Goal: Task Accomplishment & Management: Manage account settings

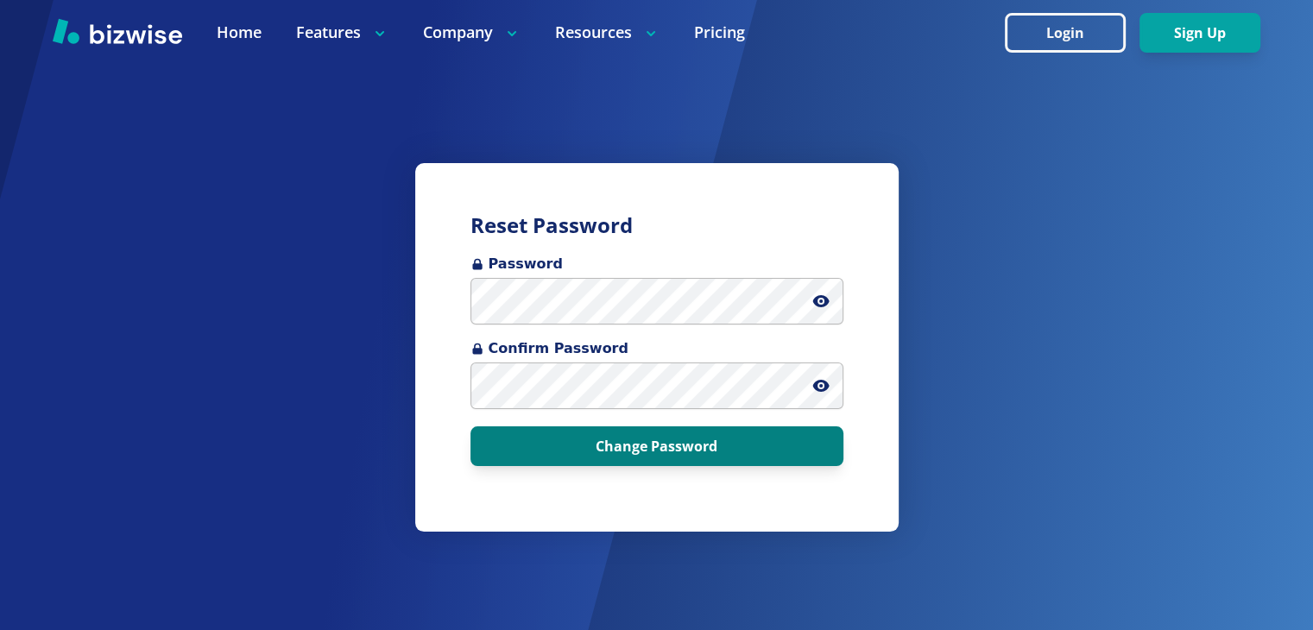
click at [706, 453] on button "Change Password" at bounding box center [656, 446] width 373 height 40
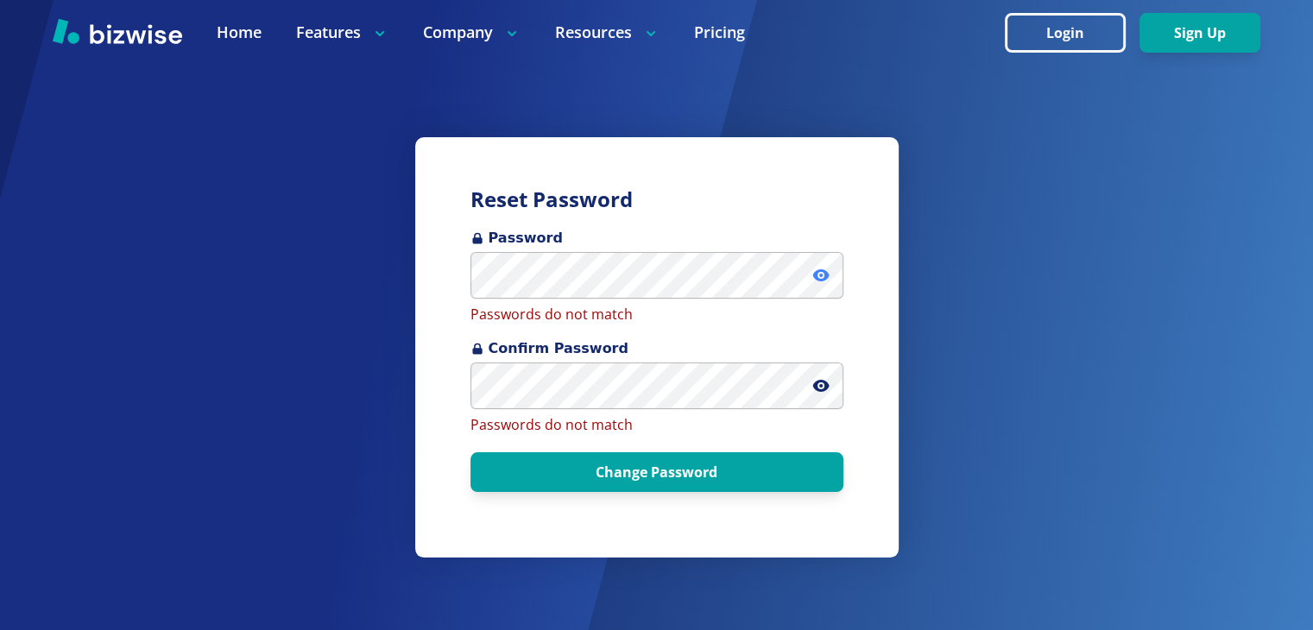
click at [818, 269] on icon at bounding box center [820, 275] width 17 height 17
click at [816, 387] on icon at bounding box center [820, 386] width 16 height 12
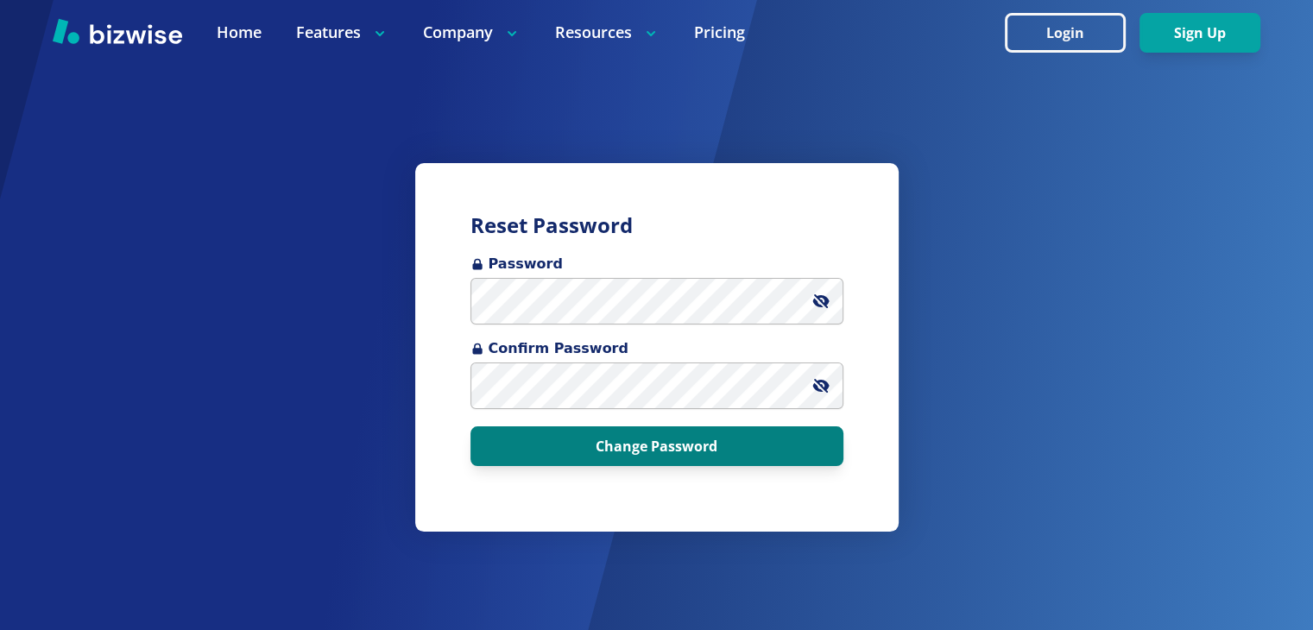
click at [664, 446] on button "Change Password" at bounding box center [656, 446] width 373 height 40
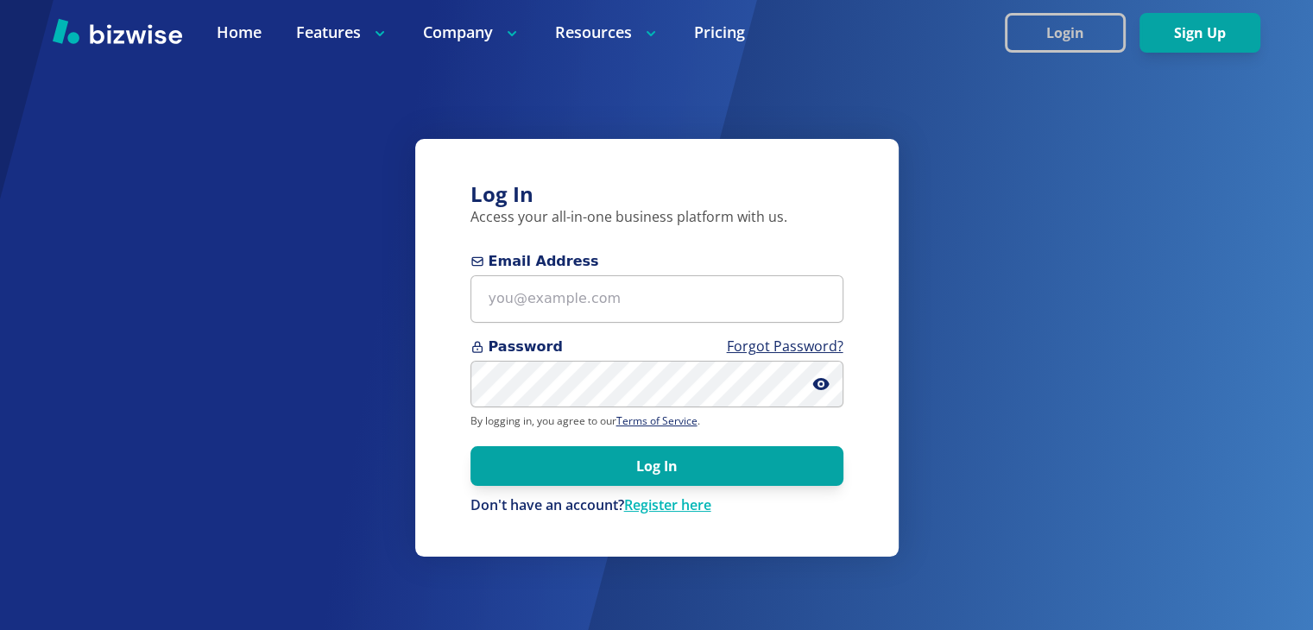
click at [1087, 35] on button "Login" at bounding box center [1065, 33] width 121 height 40
click at [1078, 33] on button "Login" at bounding box center [1065, 33] width 121 height 40
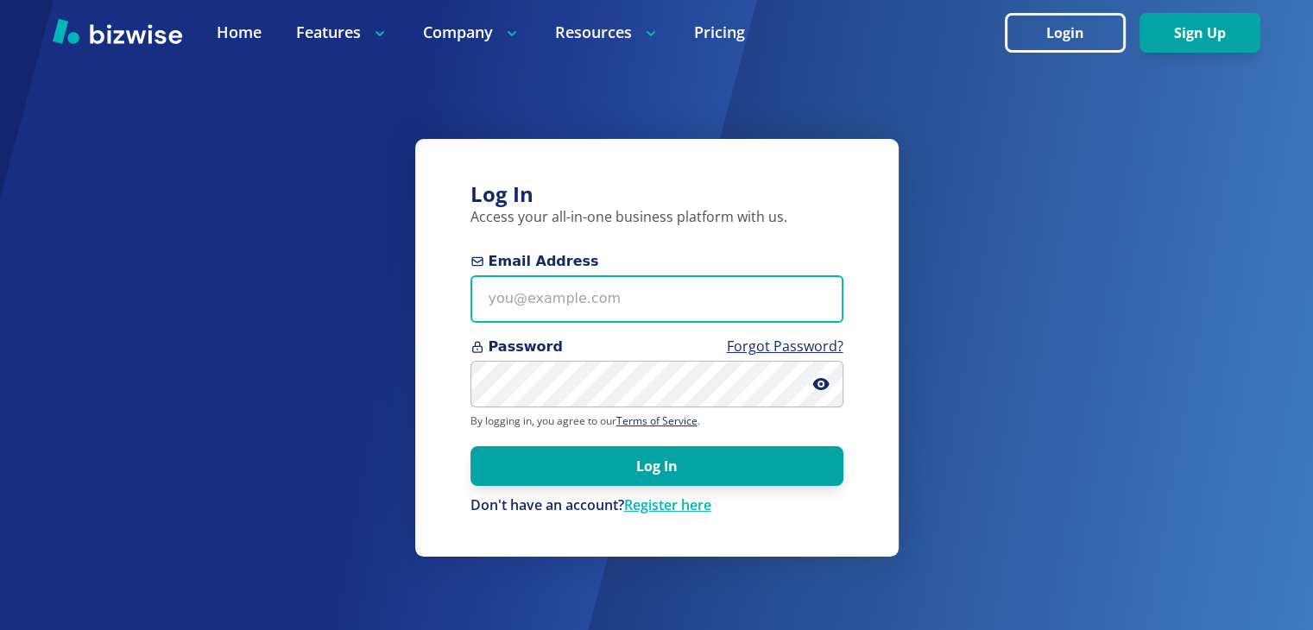
click at [628, 305] on input "Email Address" at bounding box center [656, 298] width 373 height 47
type input "[EMAIL_ADDRESS][DOMAIN_NAME]"
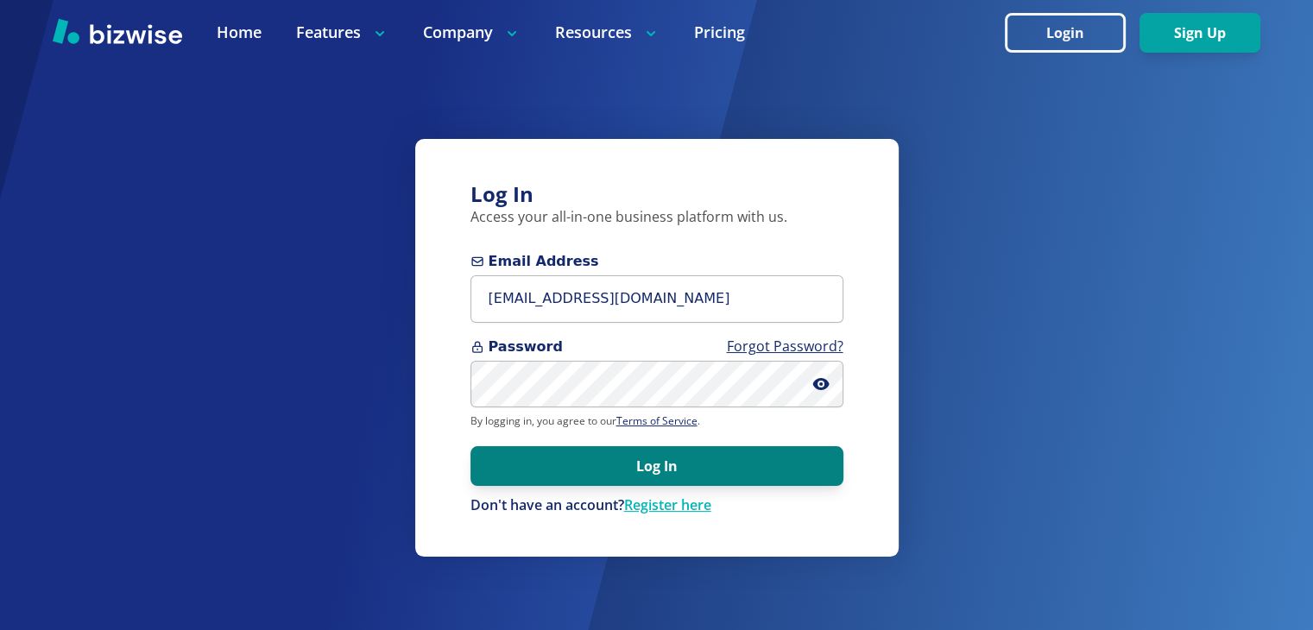
click at [628, 470] on button "Log In" at bounding box center [656, 466] width 373 height 40
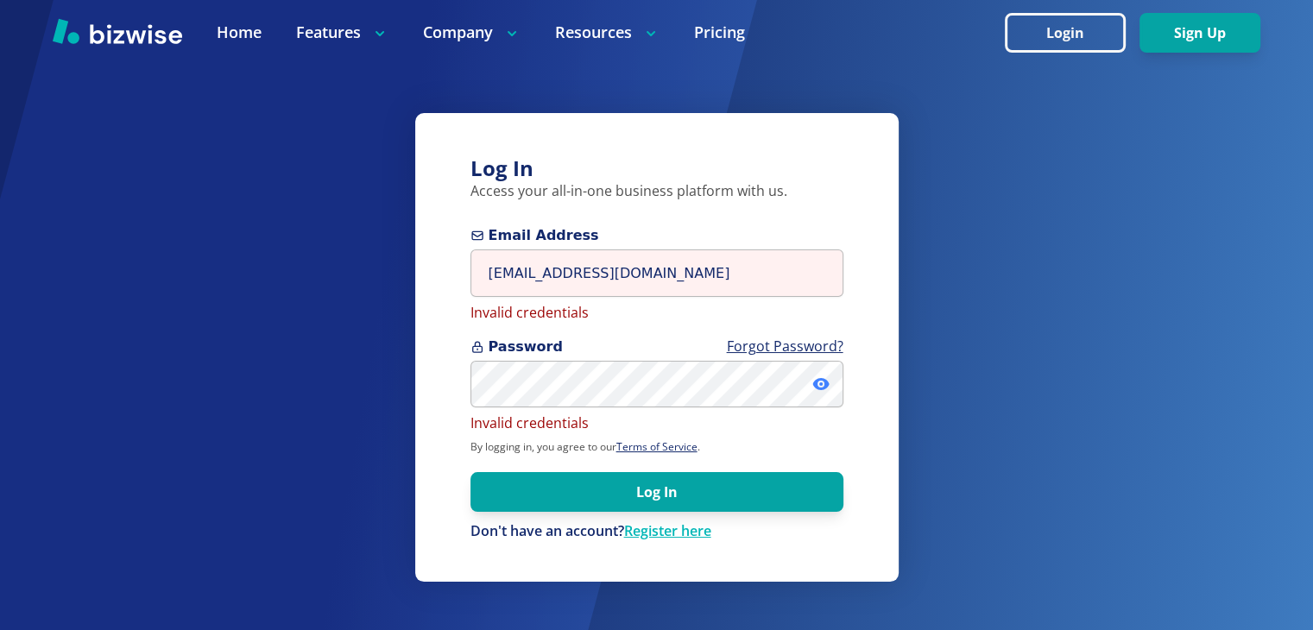
click at [816, 385] on icon at bounding box center [820, 384] width 16 height 12
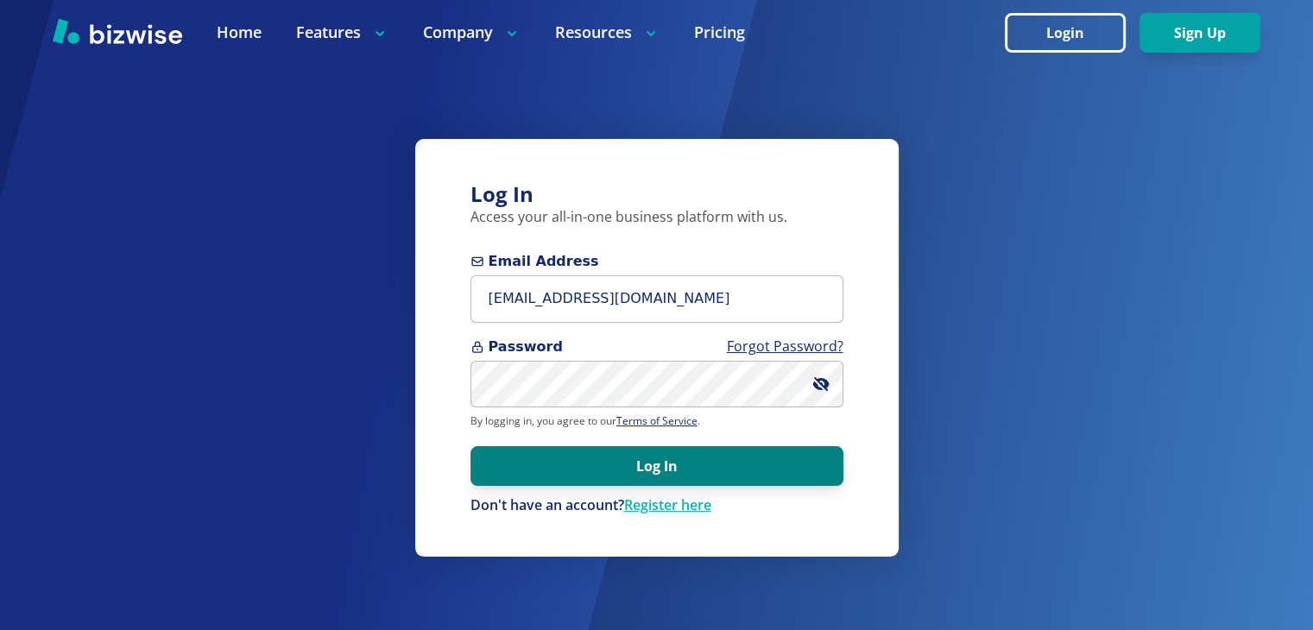
click at [672, 468] on button "Log In" at bounding box center [656, 466] width 373 height 40
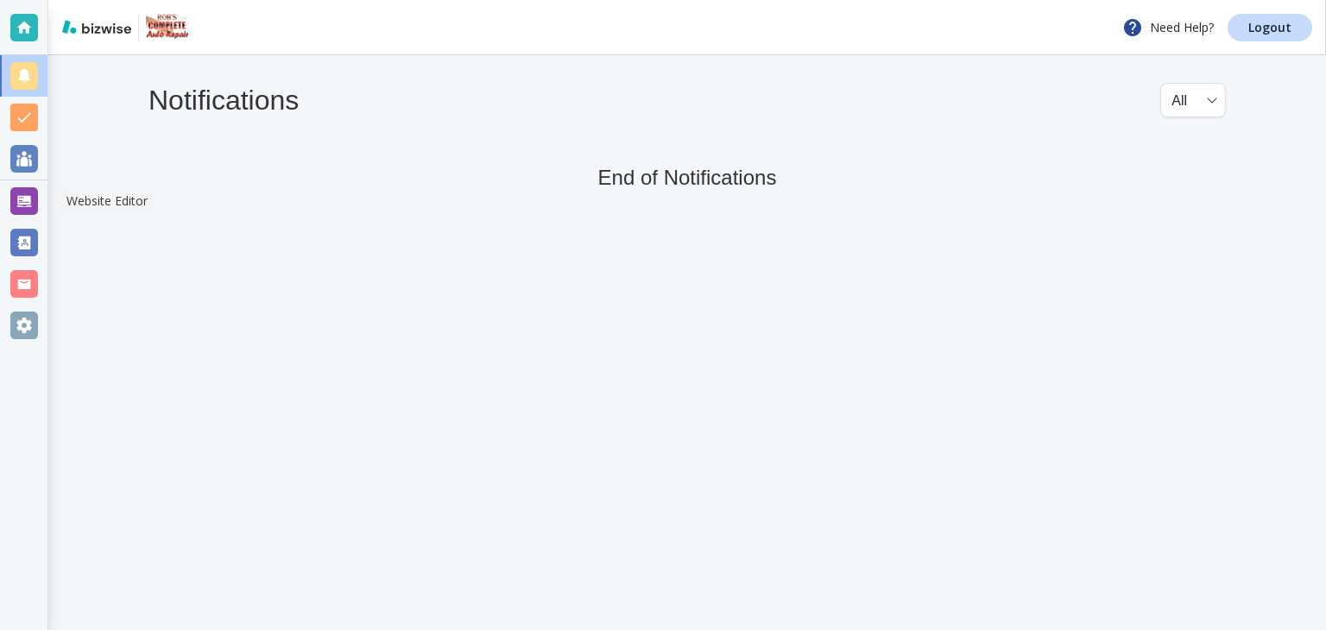
click at [24, 196] on div at bounding box center [24, 201] width 28 height 28
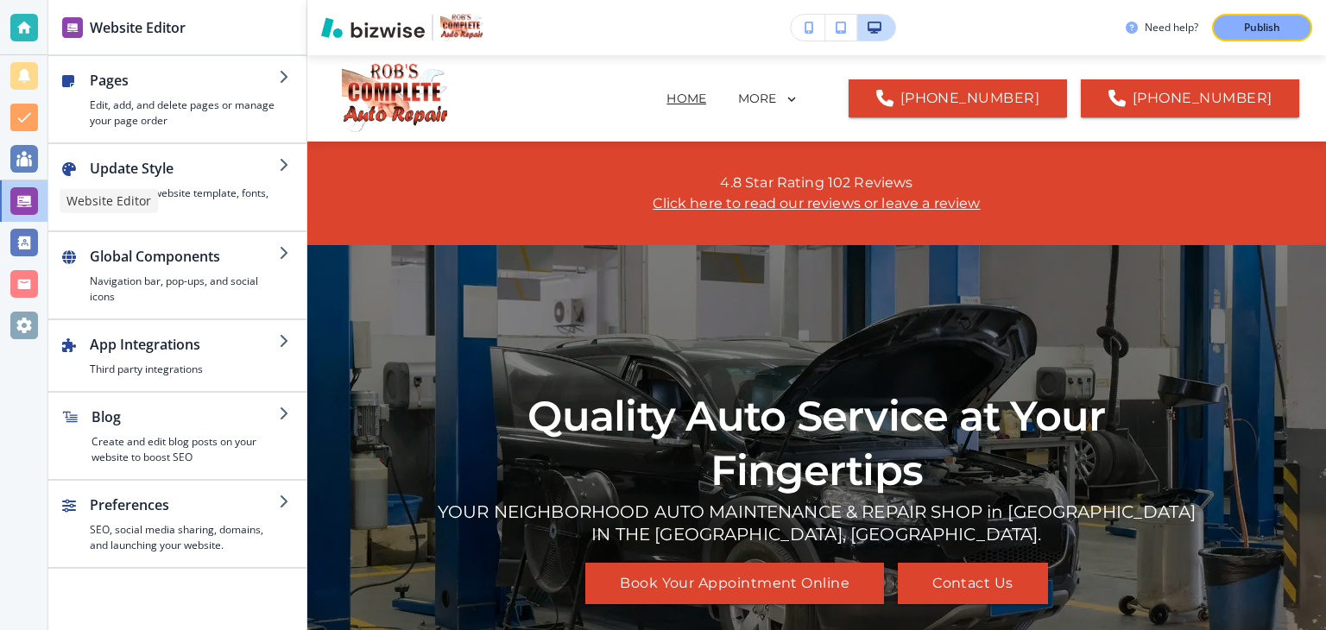
click at [28, 207] on div at bounding box center [24, 201] width 28 height 28
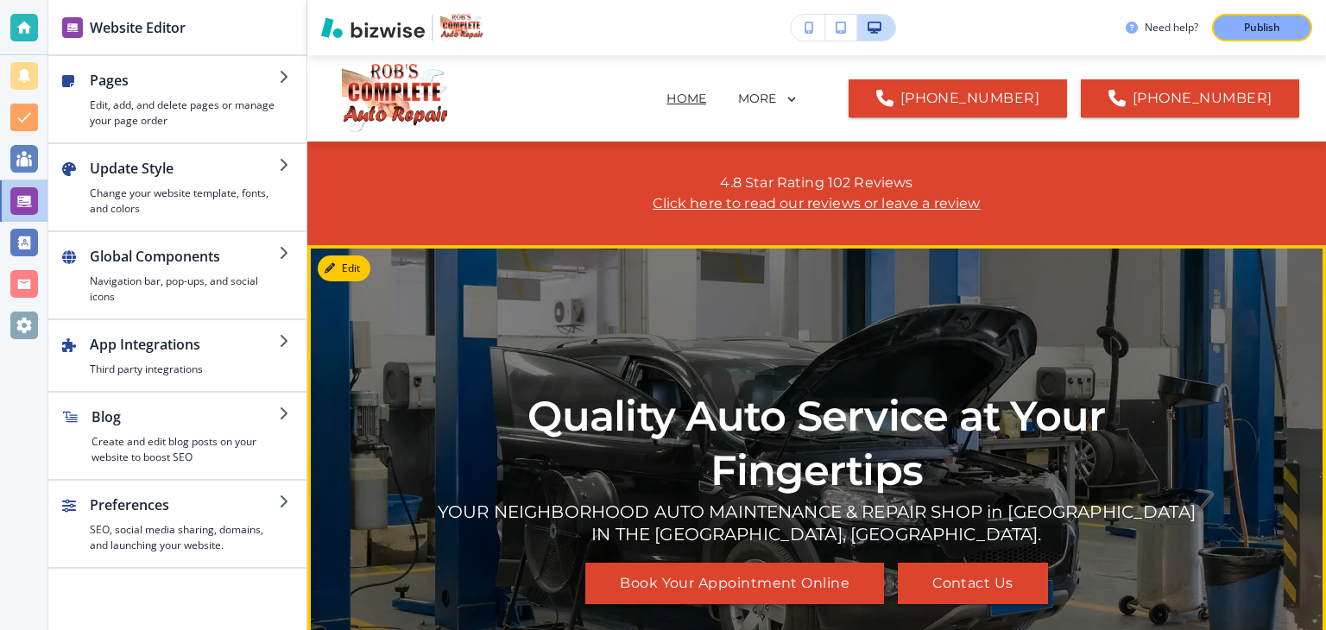
click at [629, 572] on button "Book Your Appointment Online" at bounding box center [734, 583] width 299 height 41
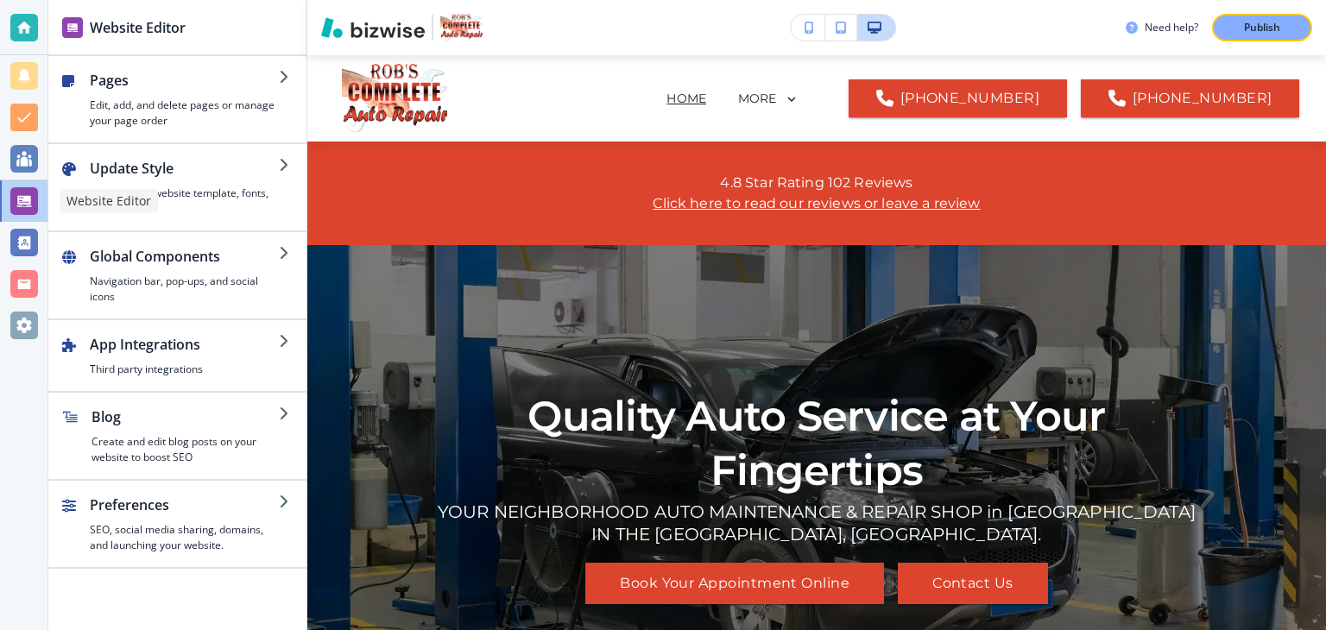
click at [100, 204] on p "Website Editor" at bounding box center [108, 200] width 85 height 17
click at [28, 203] on div at bounding box center [24, 201] width 28 height 28
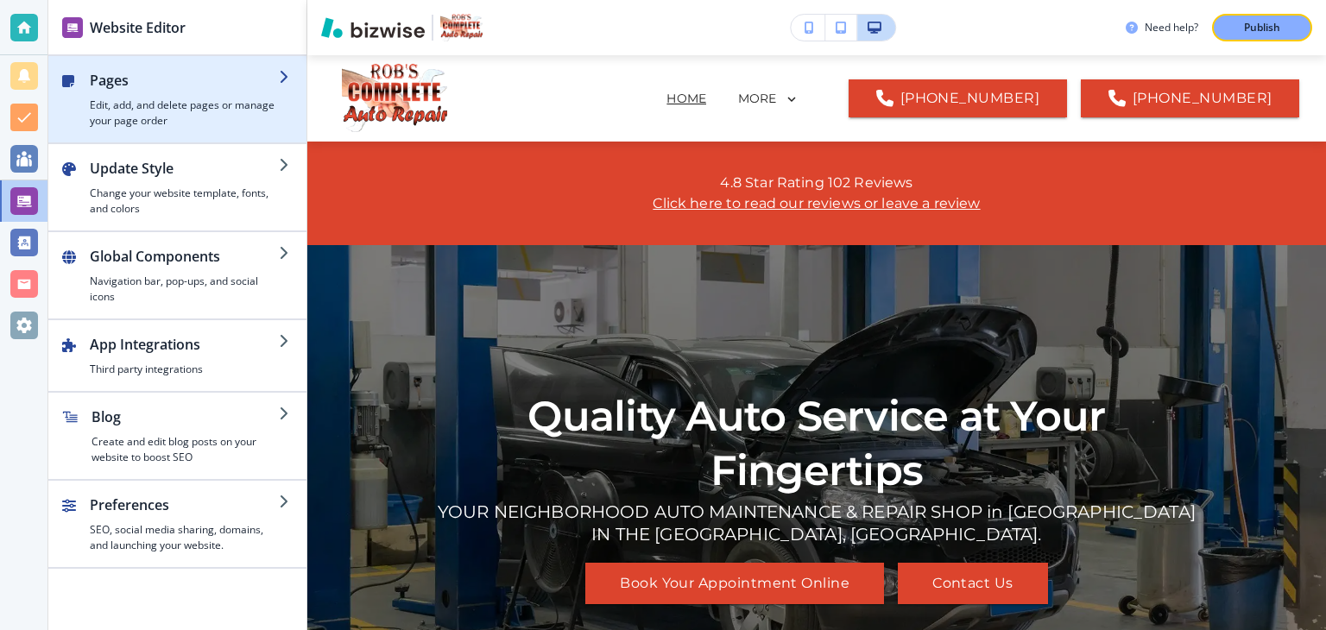
click at [280, 76] on icon "button" at bounding box center [286, 77] width 14 height 14
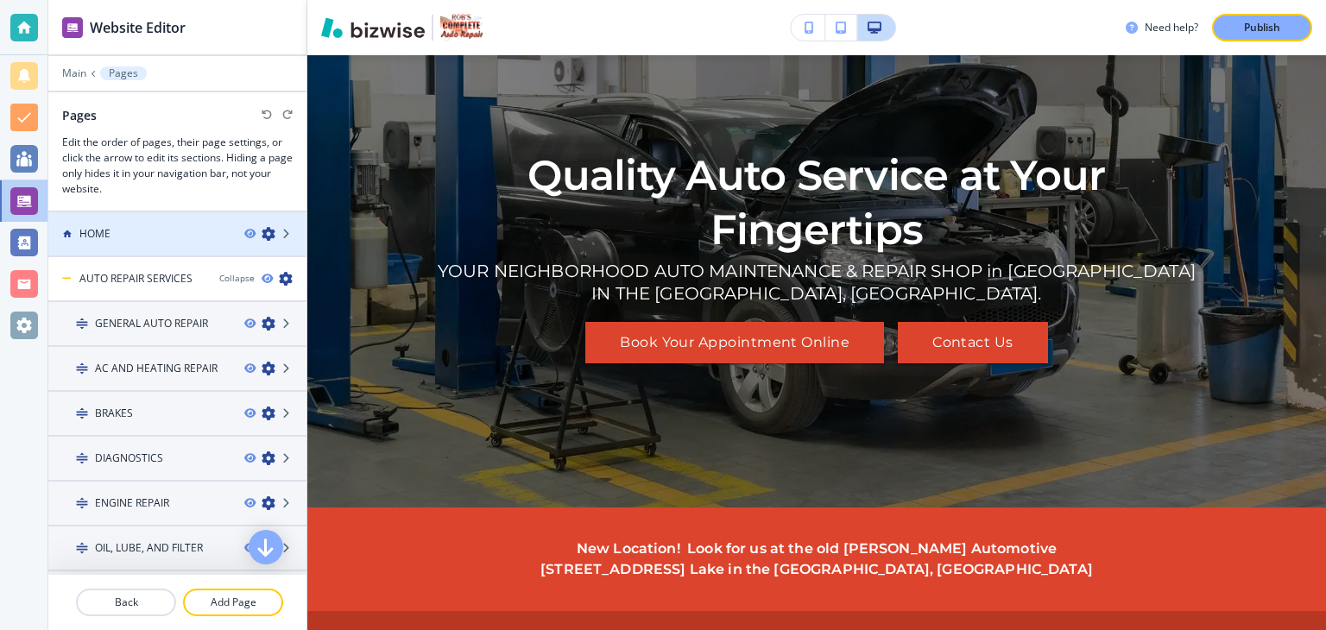
click at [97, 232] on h4 "HOME" at bounding box center [94, 234] width 31 height 16
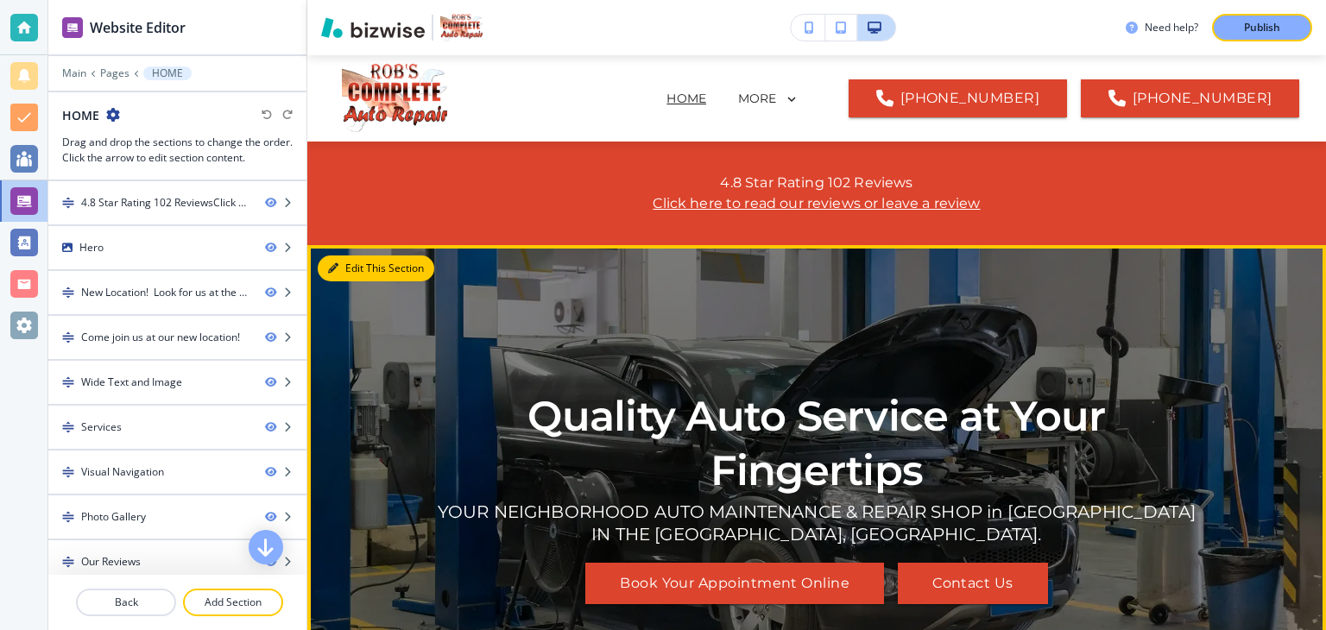
click at [348, 272] on button "Edit This Section" at bounding box center [376, 268] width 117 height 26
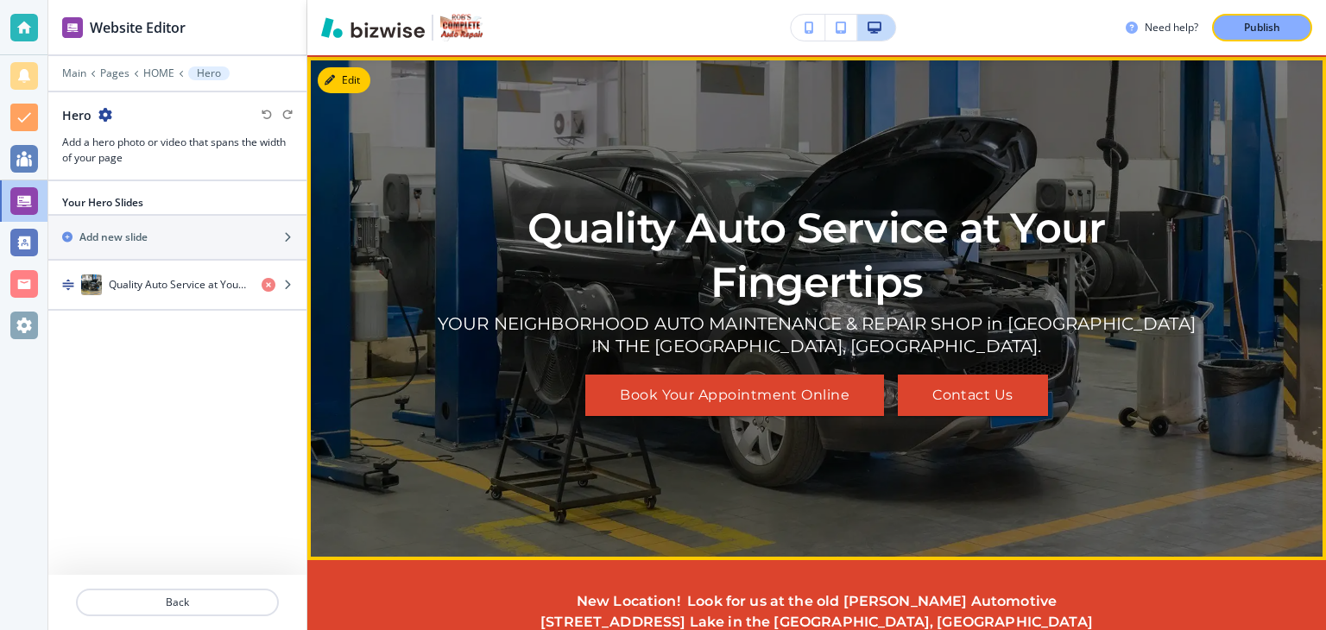
scroll to position [190, 0]
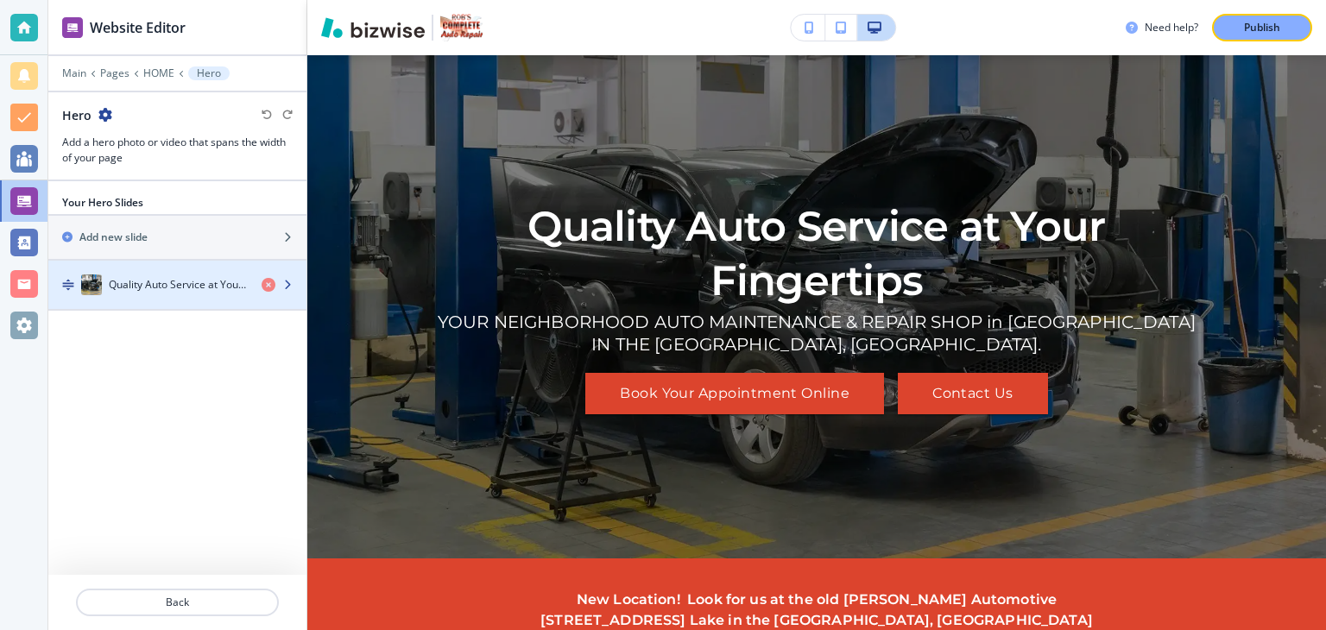
click at [290, 284] on icon "button" at bounding box center [287, 285] width 10 height 10
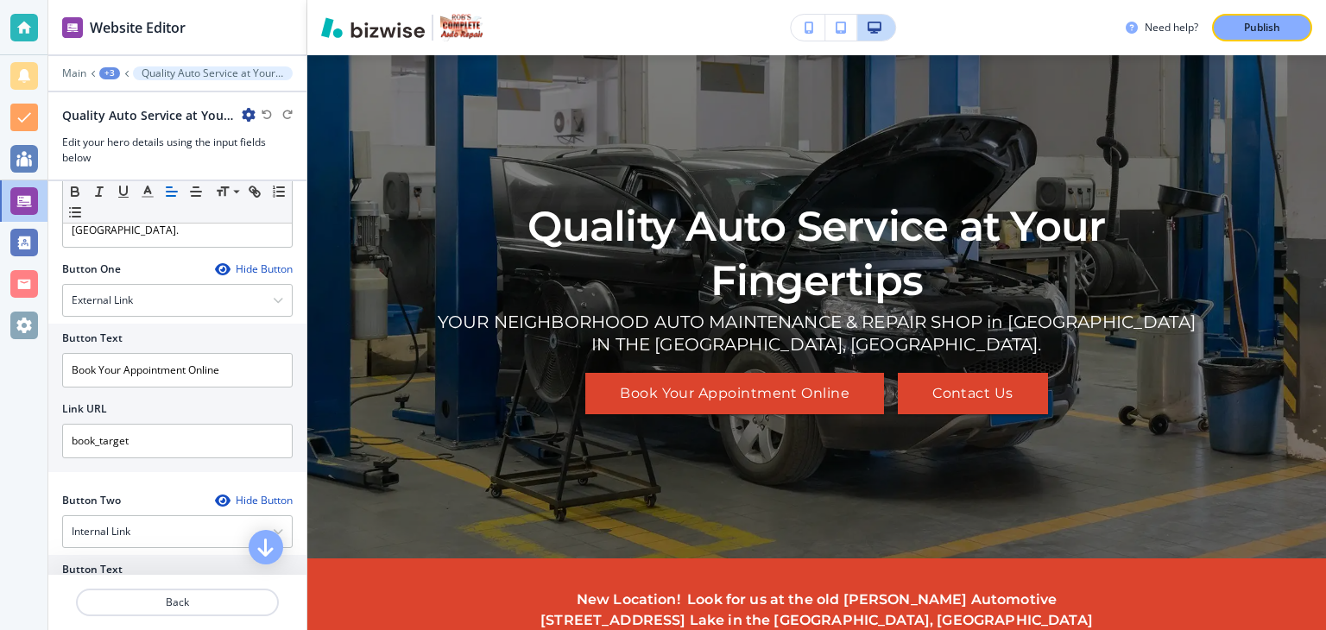
scroll to position [241, 0]
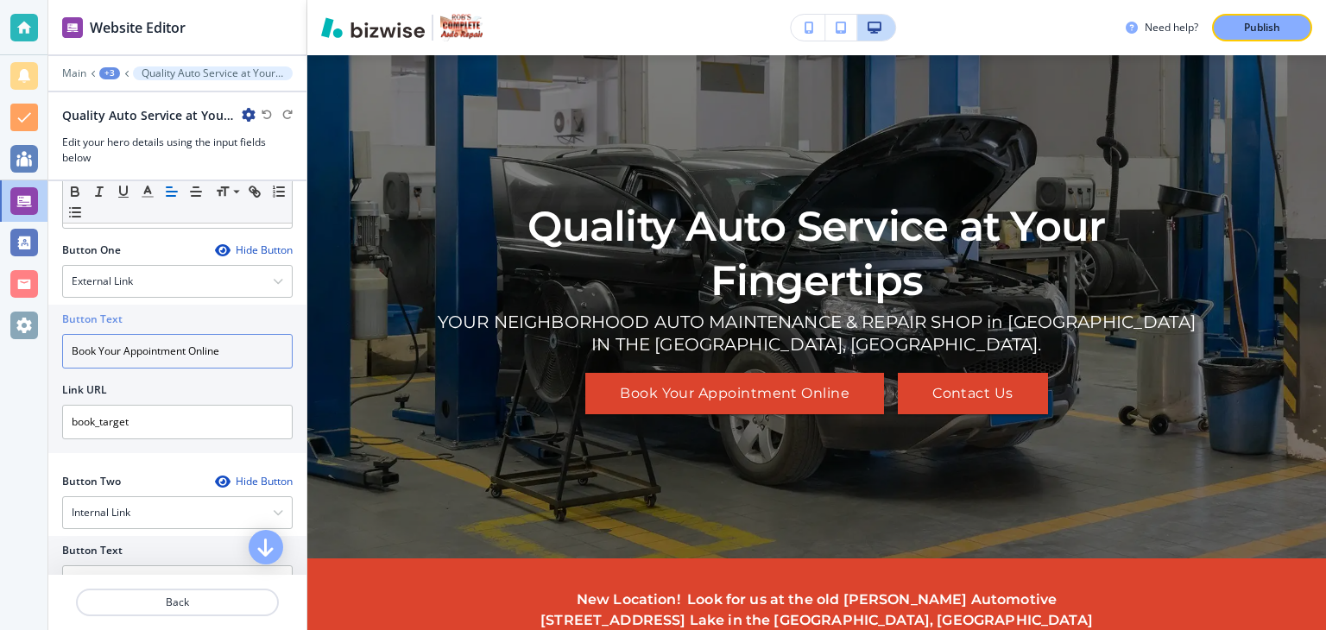
click at [72, 334] on input "Book Your Appointment Online" at bounding box center [177, 351] width 230 height 35
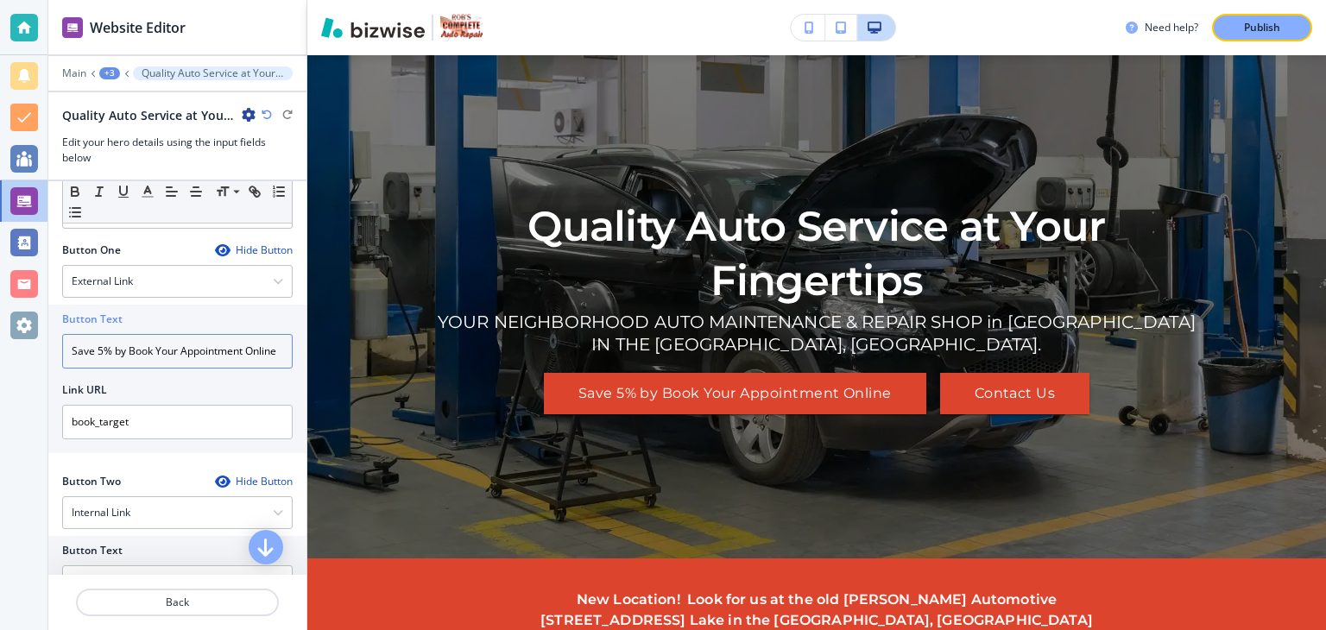
click at [150, 334] on input "Save 5% by Book Your Appointment Online" at bounding box center [177, 351] width 230 height 35
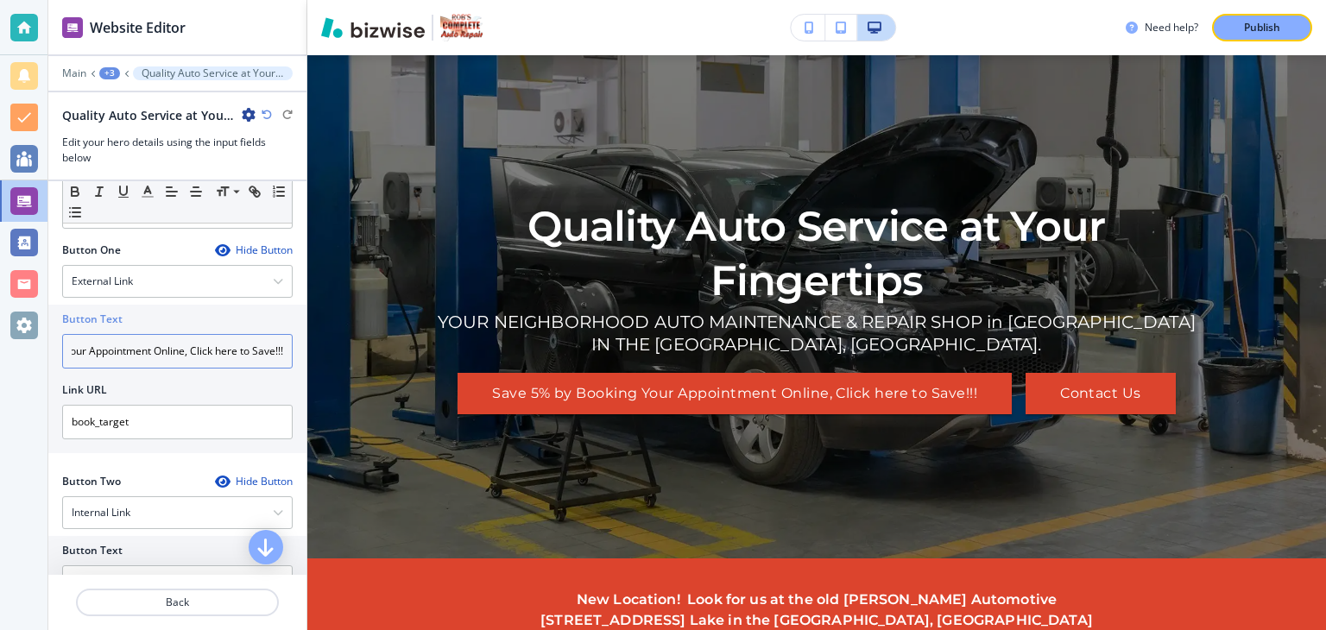
scroll to position [0, 121]
type input "Save 5% by Booking Your Appointment Online, Click here to Save!!!"
click at [1240, 18] on button "Publish" at bounding box center [1262, 28] width 100 height 28
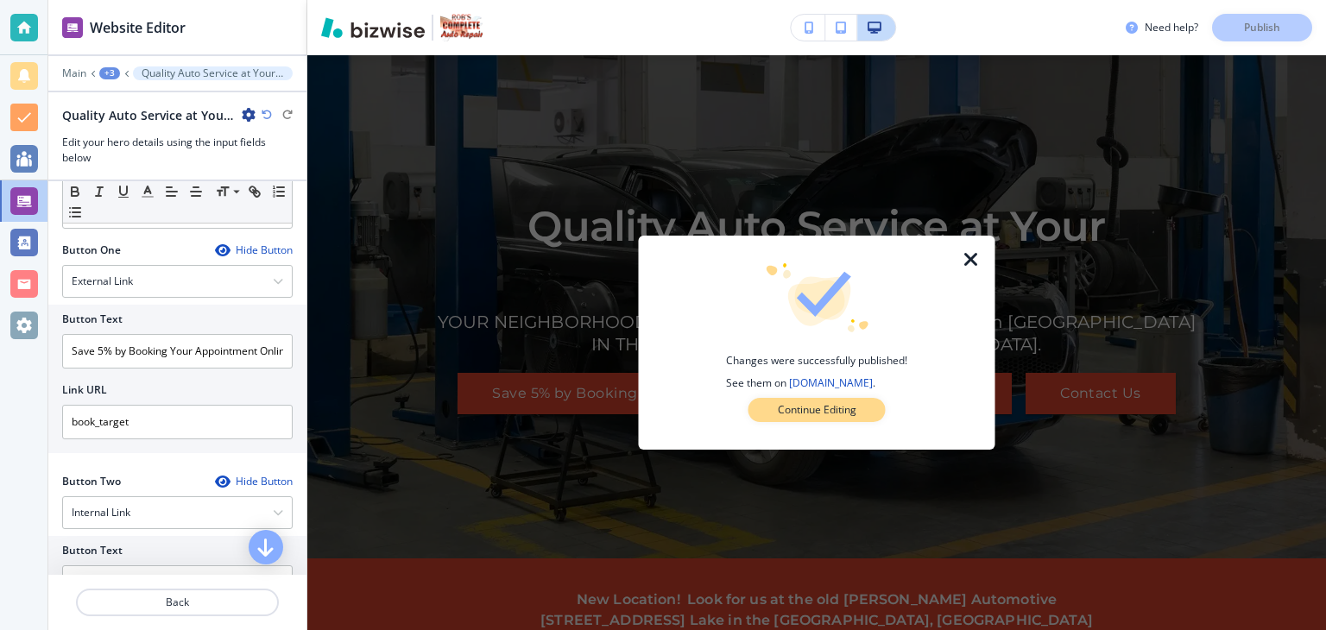
click at [854, 412] on p "Continue Editing" at bounding box center [817, 410] width 79 height 16
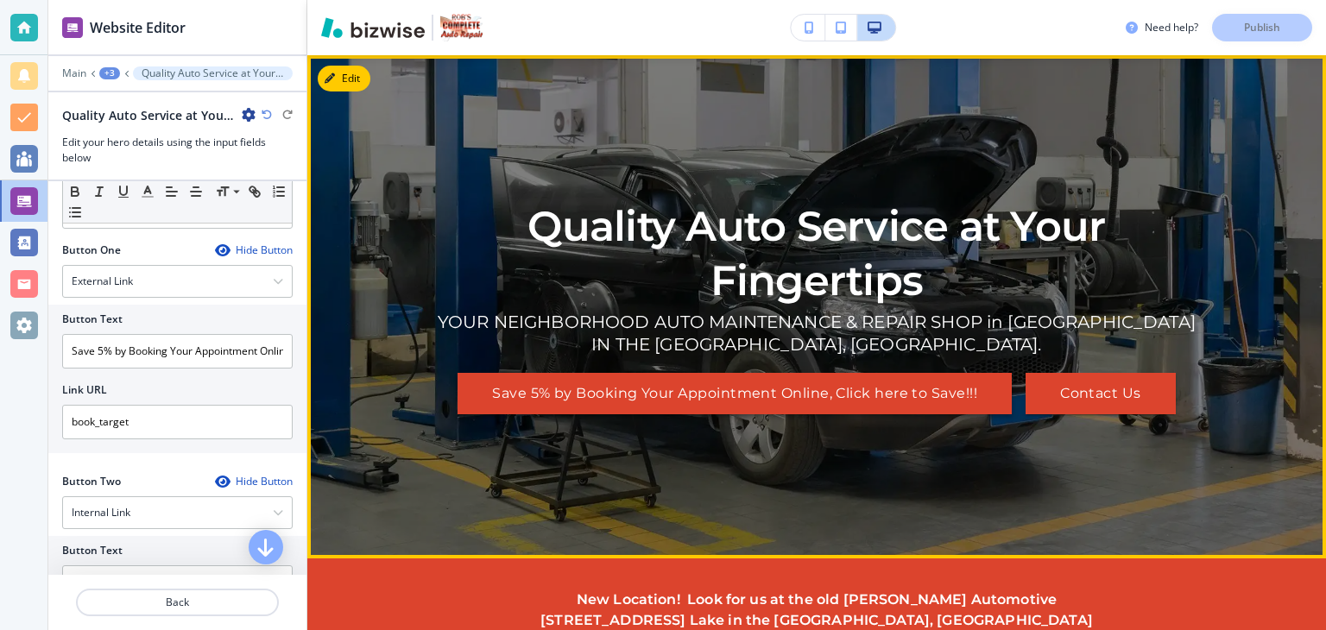
click at [836, 387] on button "Save 5% by Booking Your Appointment Online, Click here to Save!!!" at bounding box center [734, 393] width 554 height 41
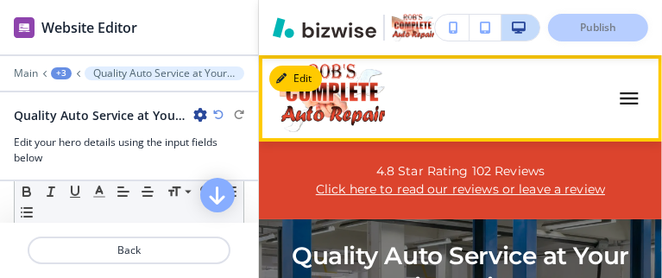
click at [21, 180] on div at bounding box center [129, 181] width 258 height 2
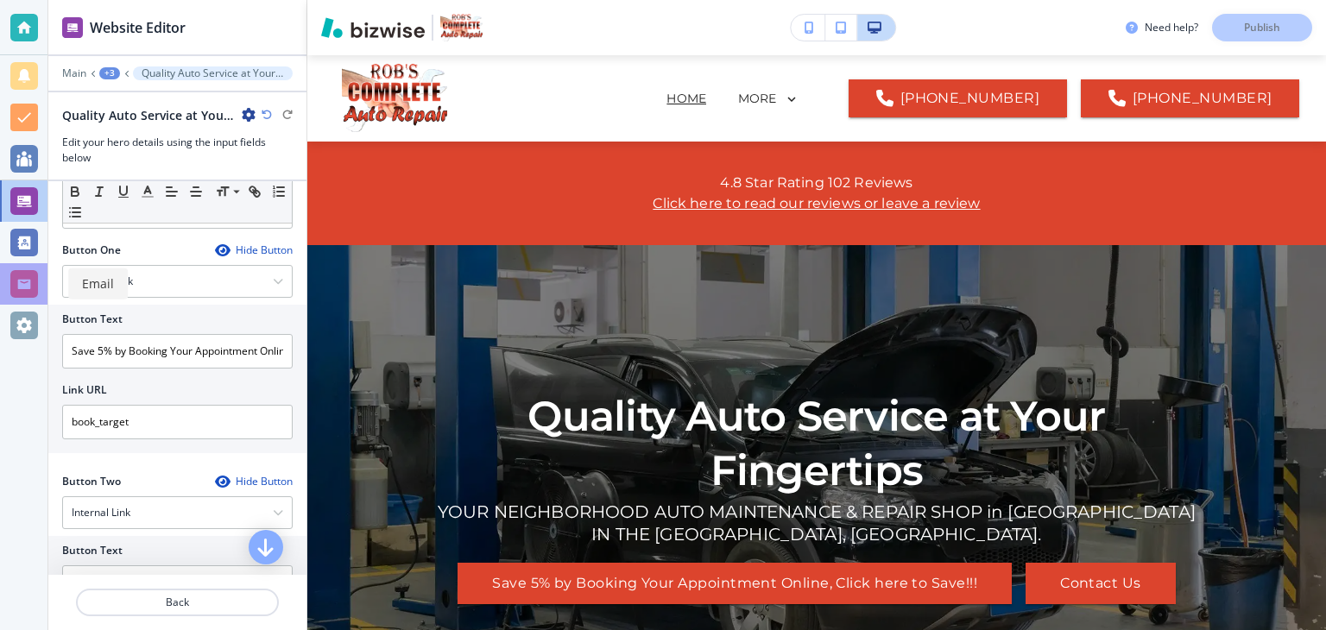
click at [1267, 28] on div "Need help? Publish" at bounding box center [1225, 28] width 200 height 28
click at [24, 27] on div at bounding box center [24, 28] width 28 height 28
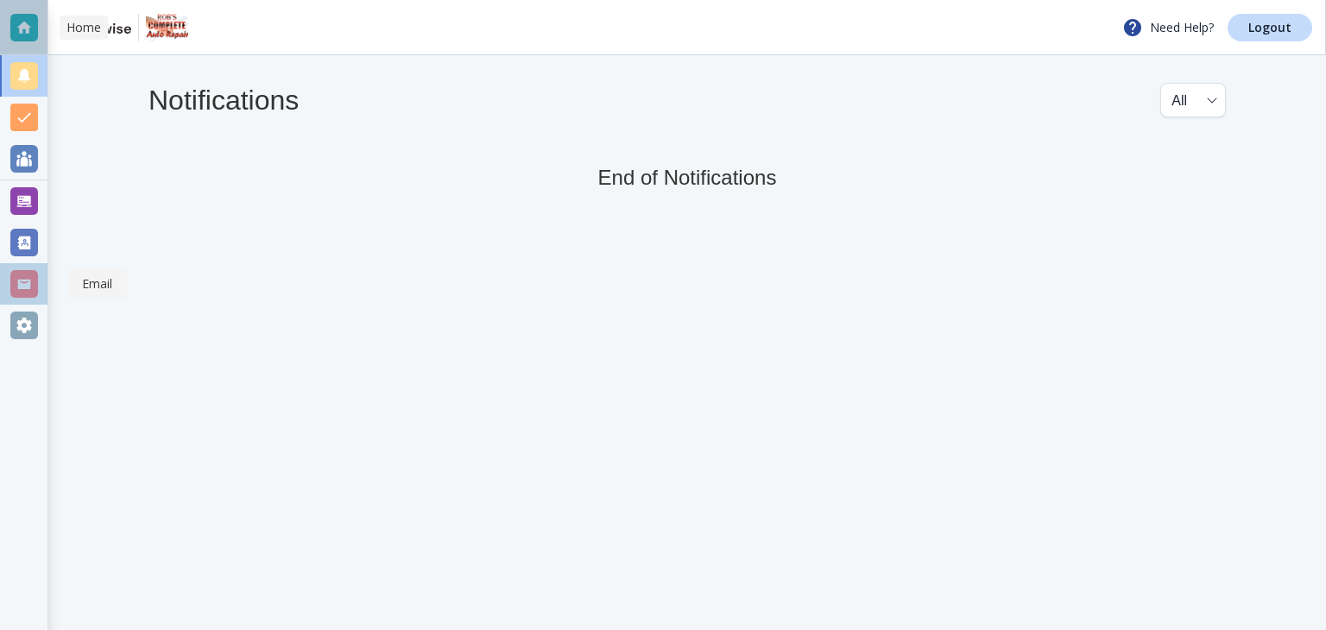
click at [24, 27] on div at bounding box center [24, 28] width 28 height 28
click at [28, 24] on div at bounding box center [24, 28] width 28 height 28
click at [24, 70] on div at bounding box center [24, 76] width 28 height 28
click at [23, 121] on div at bounding box center [24, 118] width 28 height 28
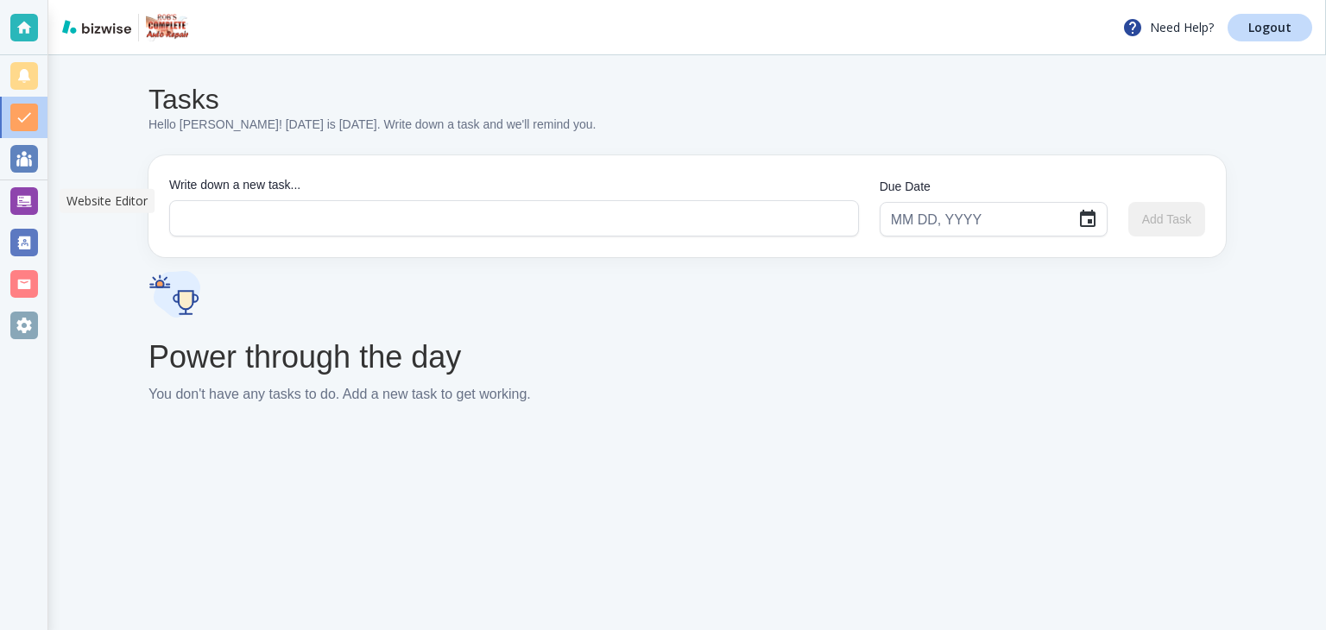
click at [24, 200] on div at bounding box center [24, 201] width 28 height 28
